Goal: Obtain resource: Download file/media

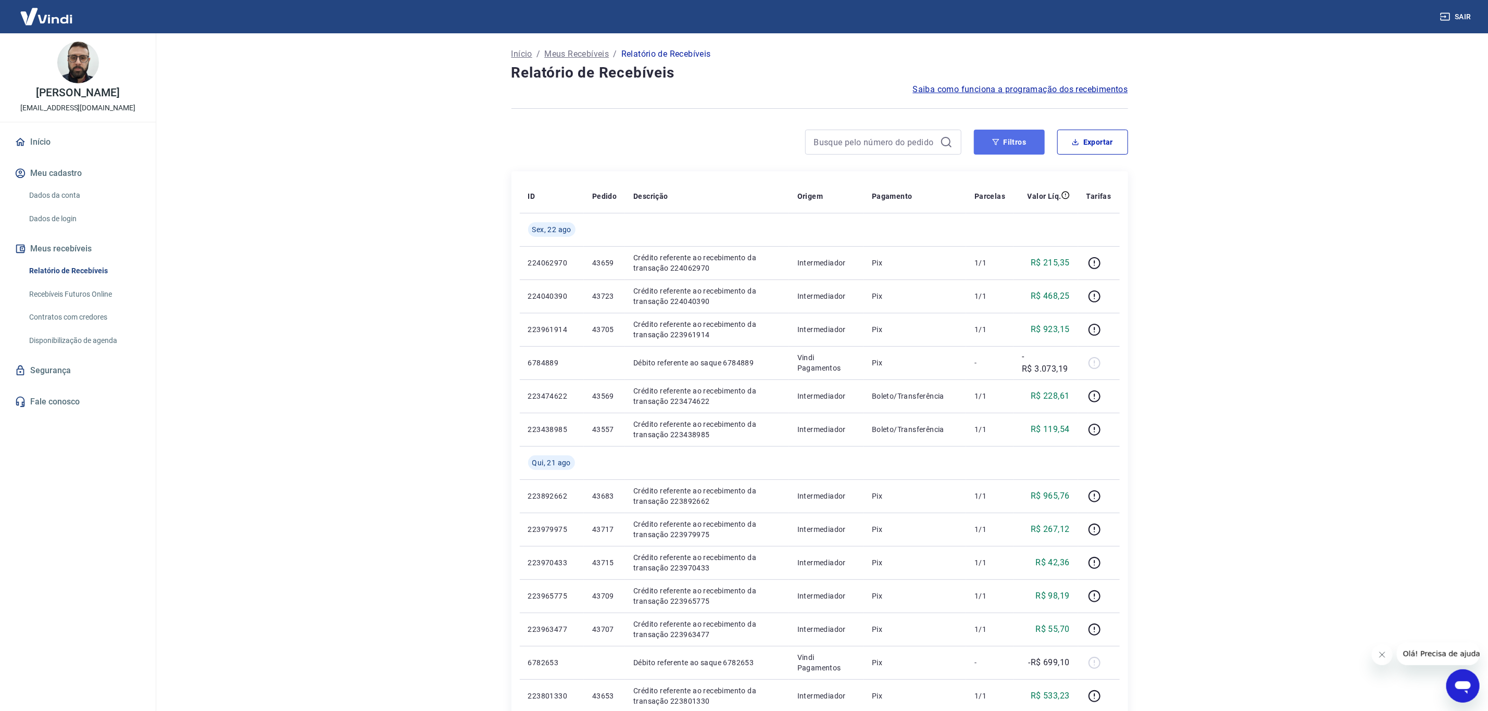
click at [1033, 148] on button "Filtros" at bounding box center [1009, 142] width 71 height 25
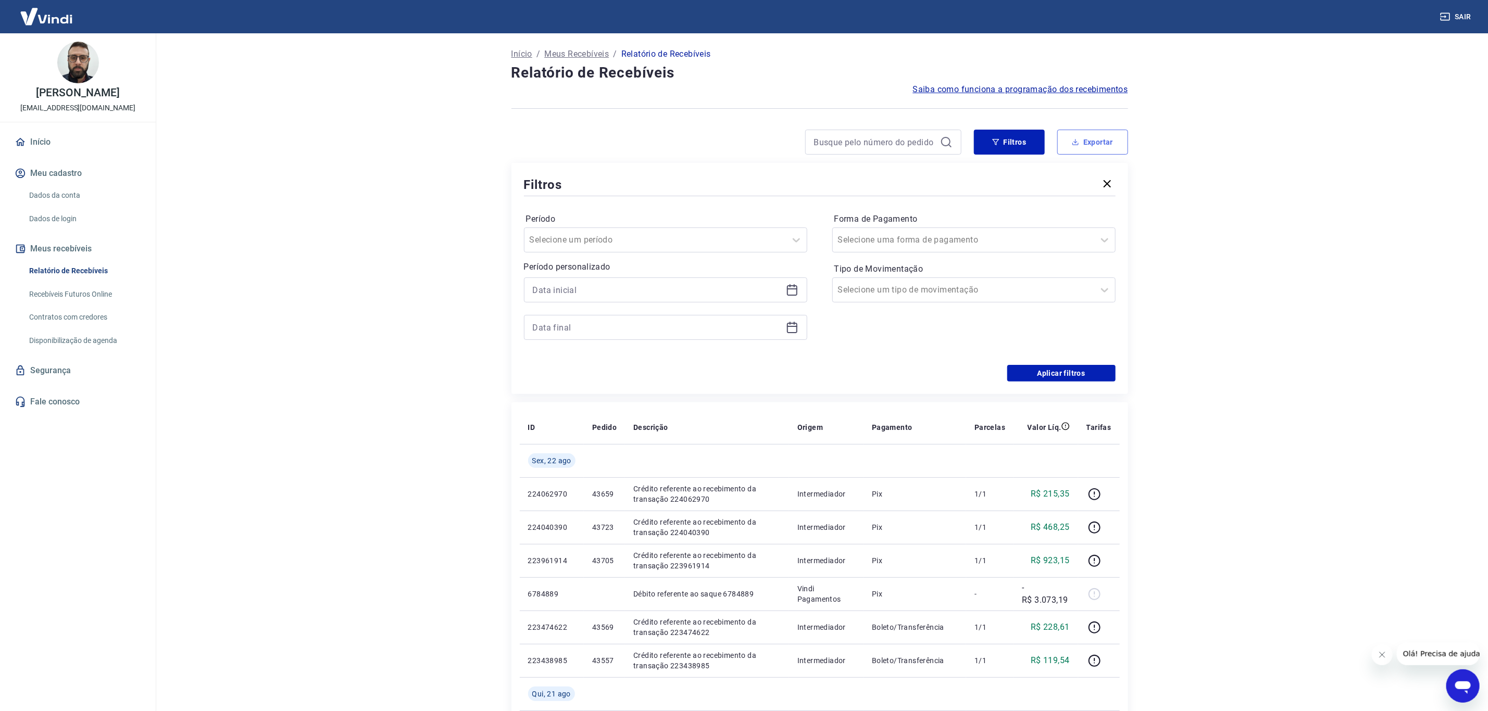
click at [1085, 136] on button "Exportar" at bounding box center [1092, 142] width 71 height 25
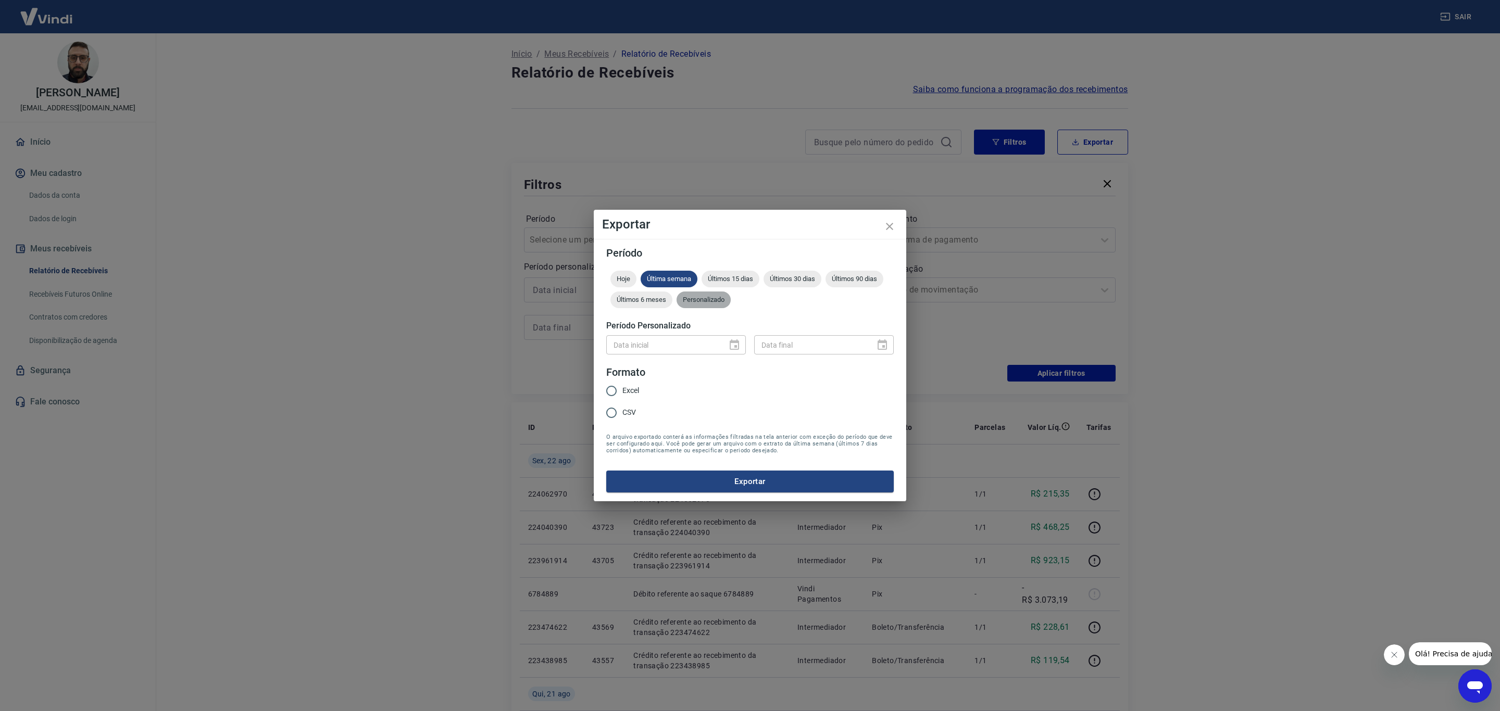
click at [722, 296] on span "Personalizado" at bounding box center [703, 300] width 54 height 8
type input "DD/MM/YYYY"
click at [685, 341] on input "DD/MM/YYYY" at bounding box center [663, 344] width 114 height 19
click at [733, 342] on icon "Choose date" at bounding box center [734, 345] width 9 height 10
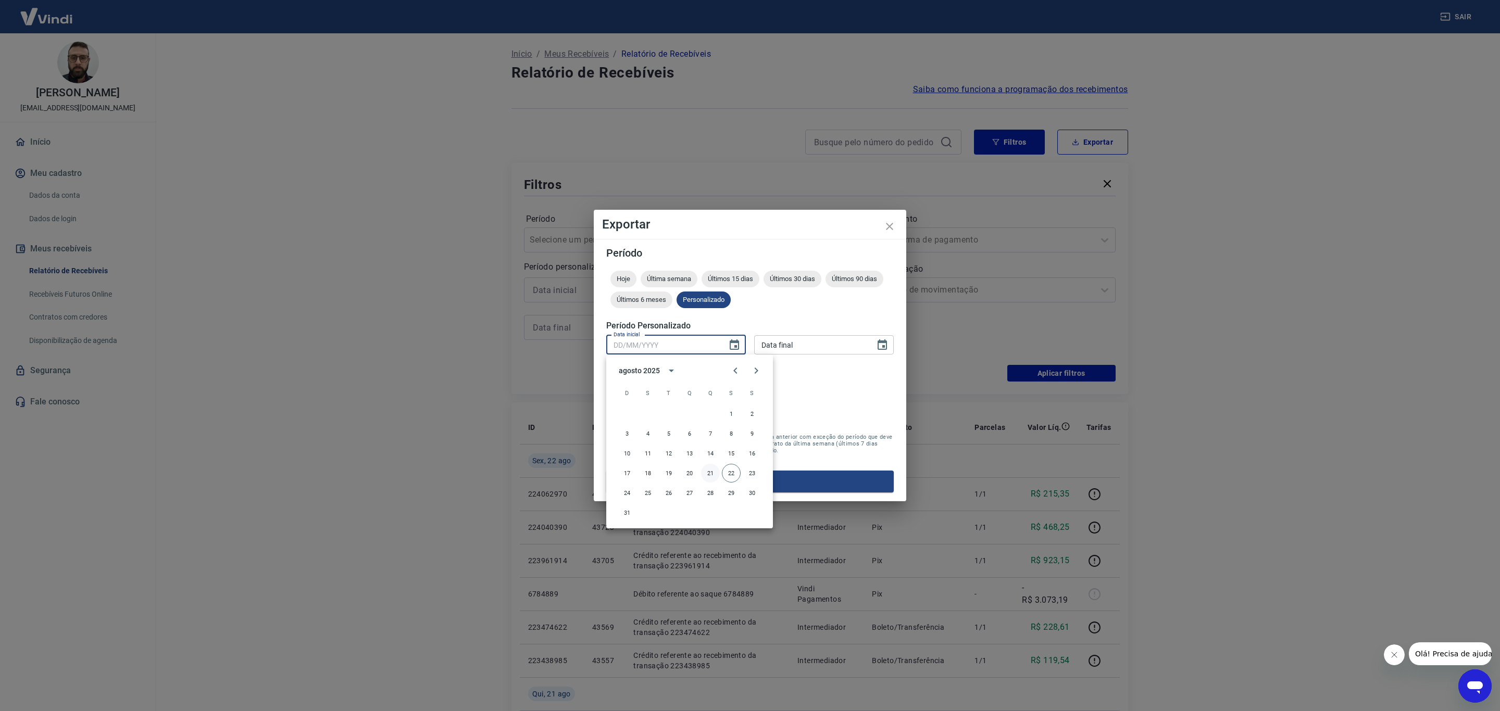
click at [713, 471] on button "21" at bounding box center [710, 473] width 19 height 19
type input "[DATE]"
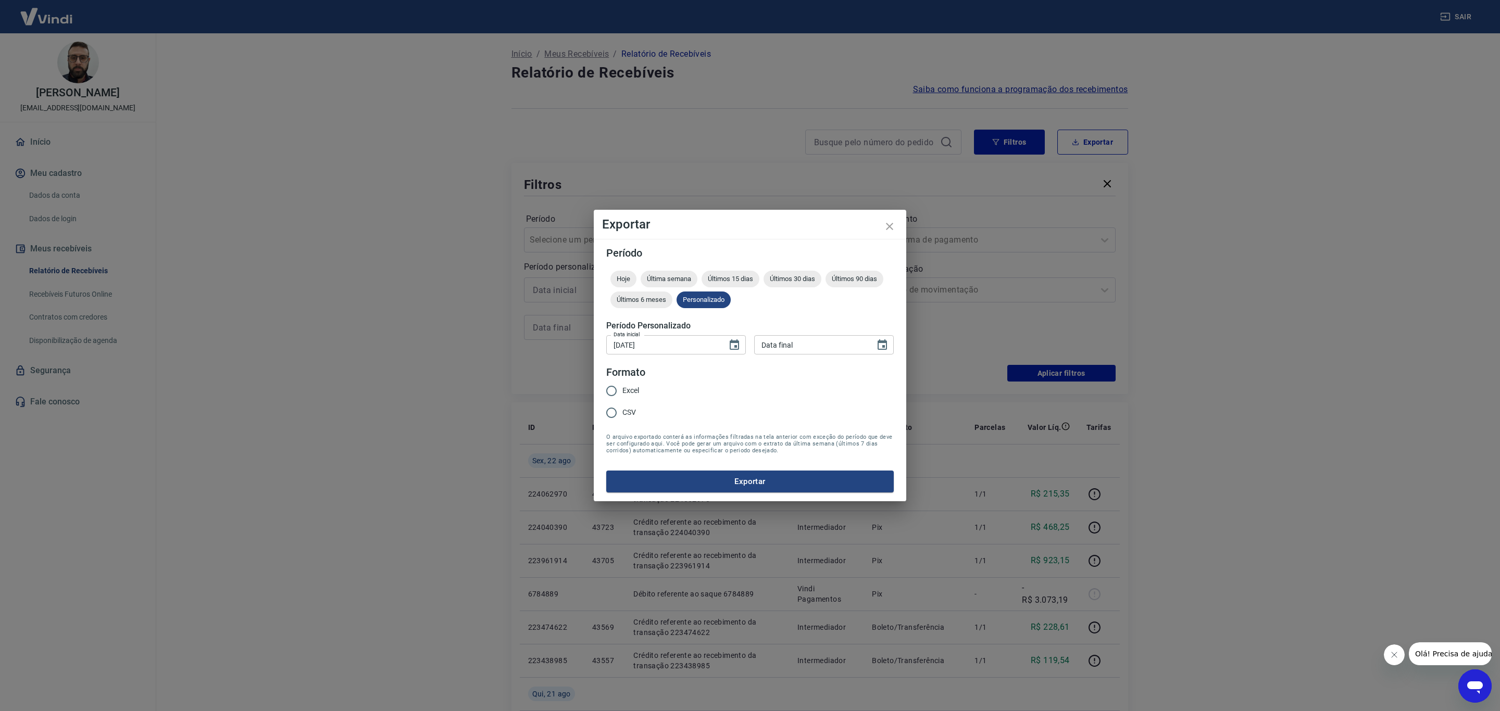
type input "DD/MM/YYYY"
click at [792, 345] on input "DD/MM/YYYY" at bounding box center [811, 344] width 114 height 19
click at [879, 341] on icon "Choose date" at bounding box center [881, 345] width 9 height 10
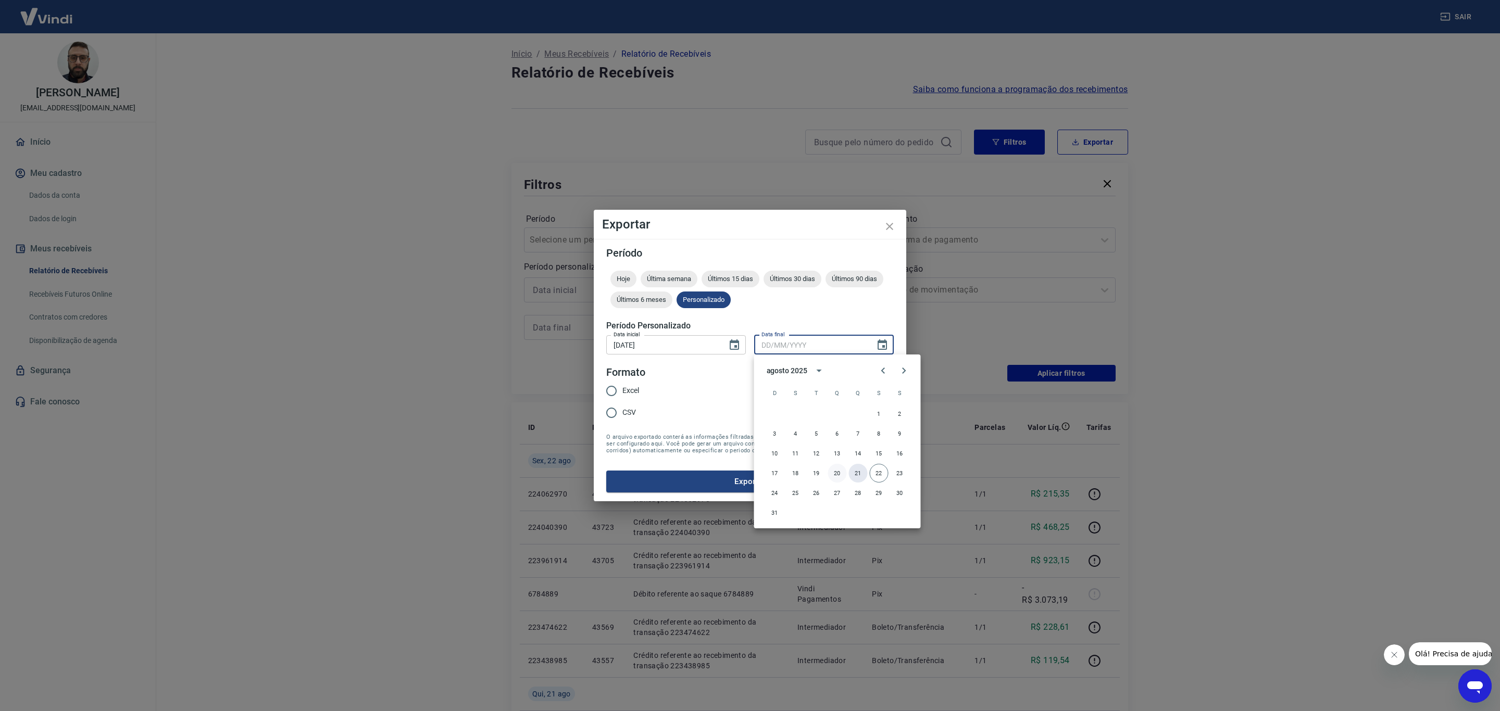
drag, startPoint x: 856, startPoint y: 471, endPoint x: 840, endPoint y: 467, distance: 16.0
click at [856, 470] on button "21" at bounding box center [858, 473] width 19 height 19
type input "[DATE]"
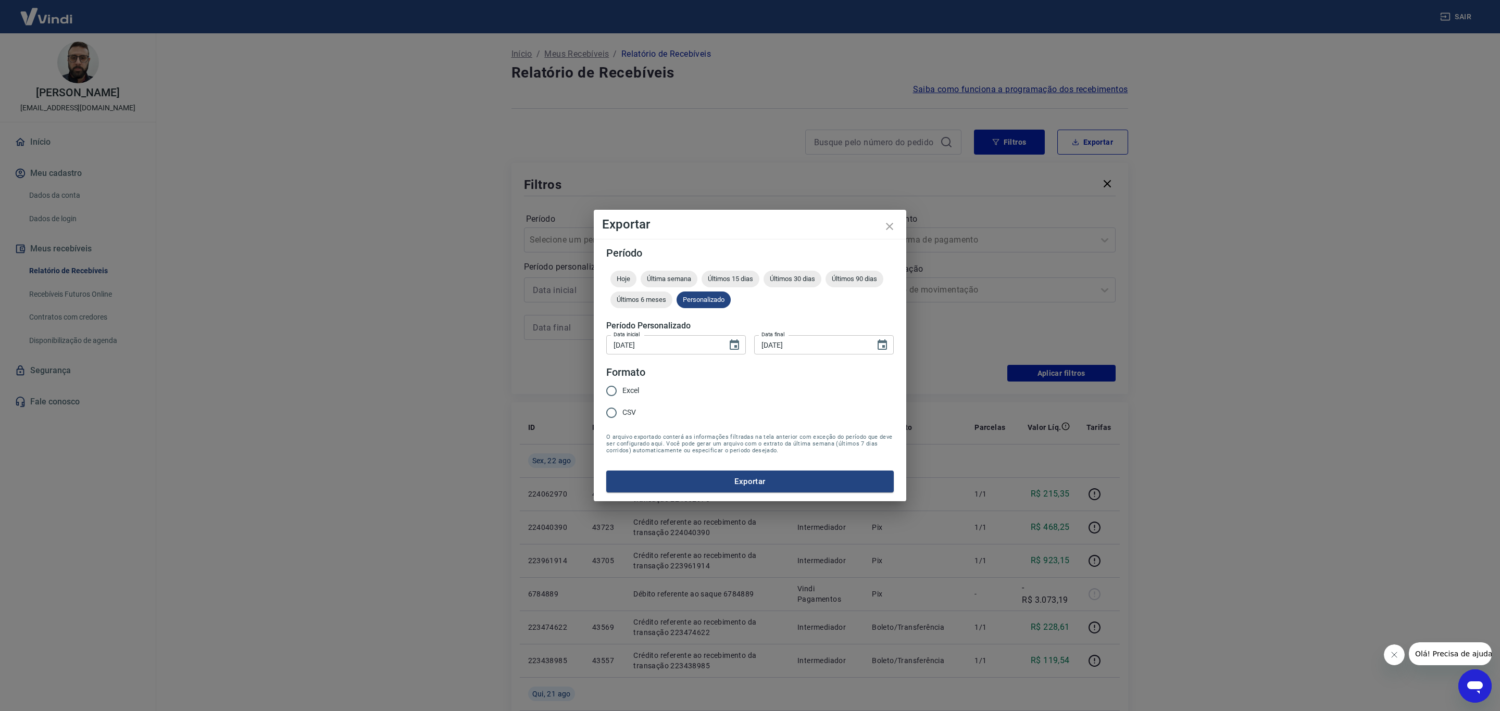
click at [625, 389] on span "Excel" at bounding box center [630, 390] width 17 height 11
click at [622, 389] on input "Excel" at bounding box center [611, 391] width 22 height 22
radio input "true"
click at [683, 481] on button "Exportar" at bounding box center [749, 482] width 287 height 22
